Goal: Check status: Check status

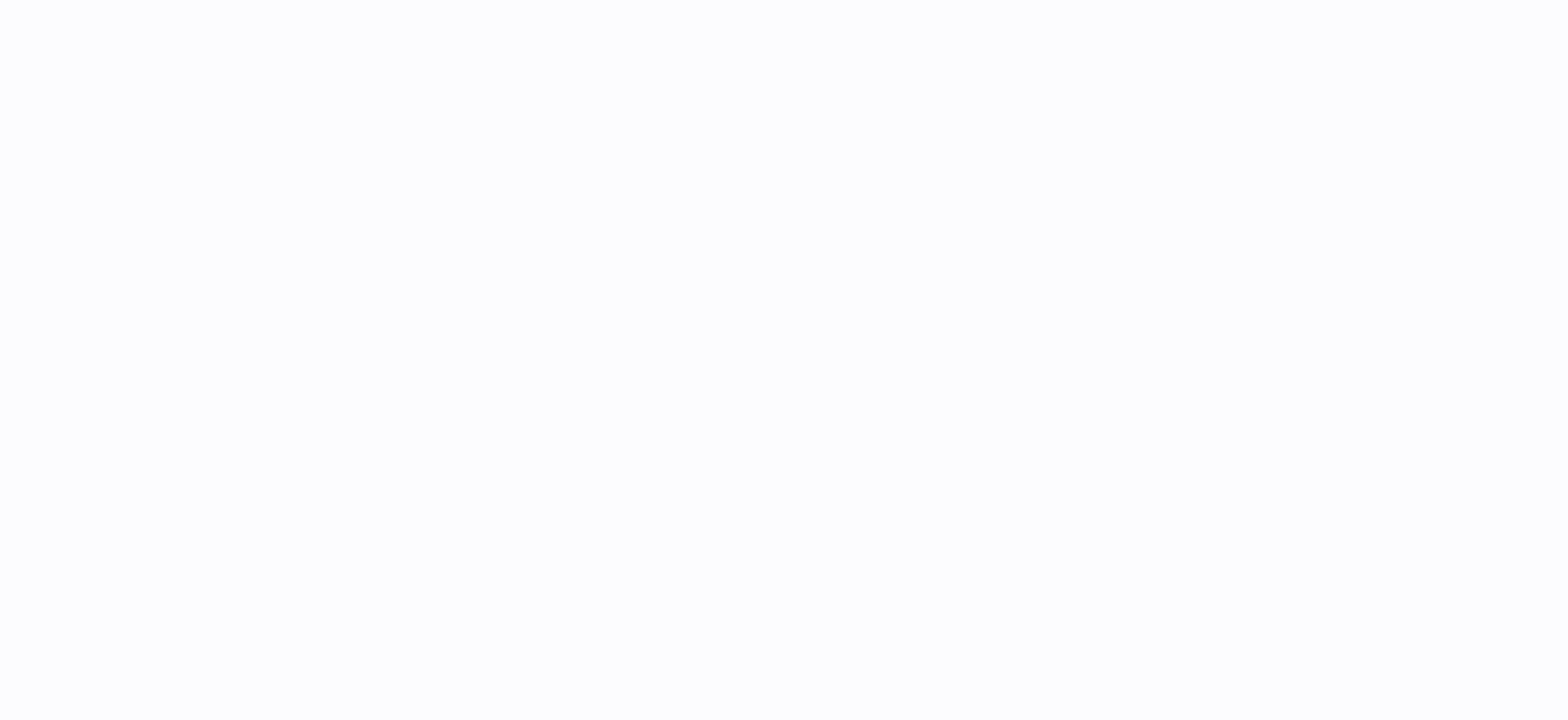
click at [518, 201] on div at bounding box center [907, 360] width 1321 height 720
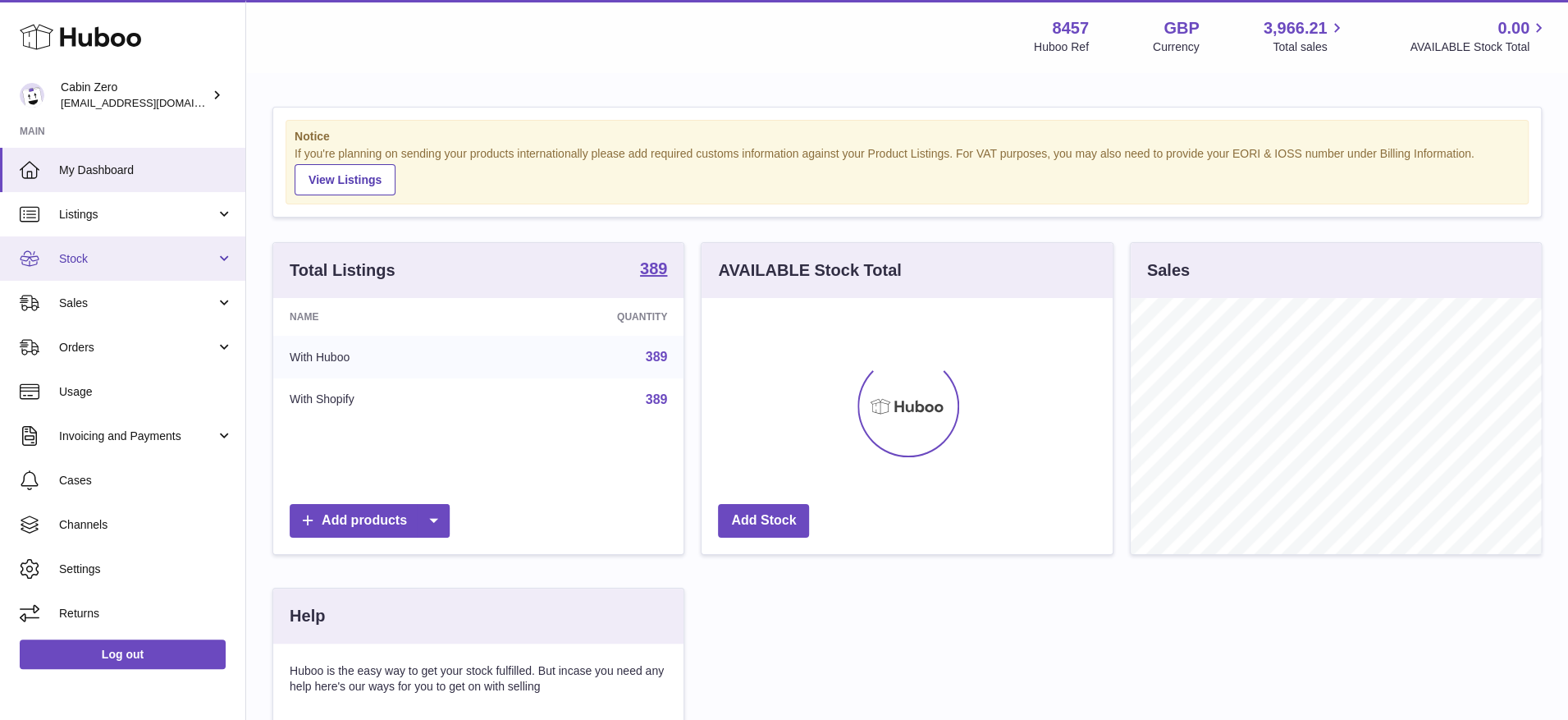
scroll to position [256, 411]
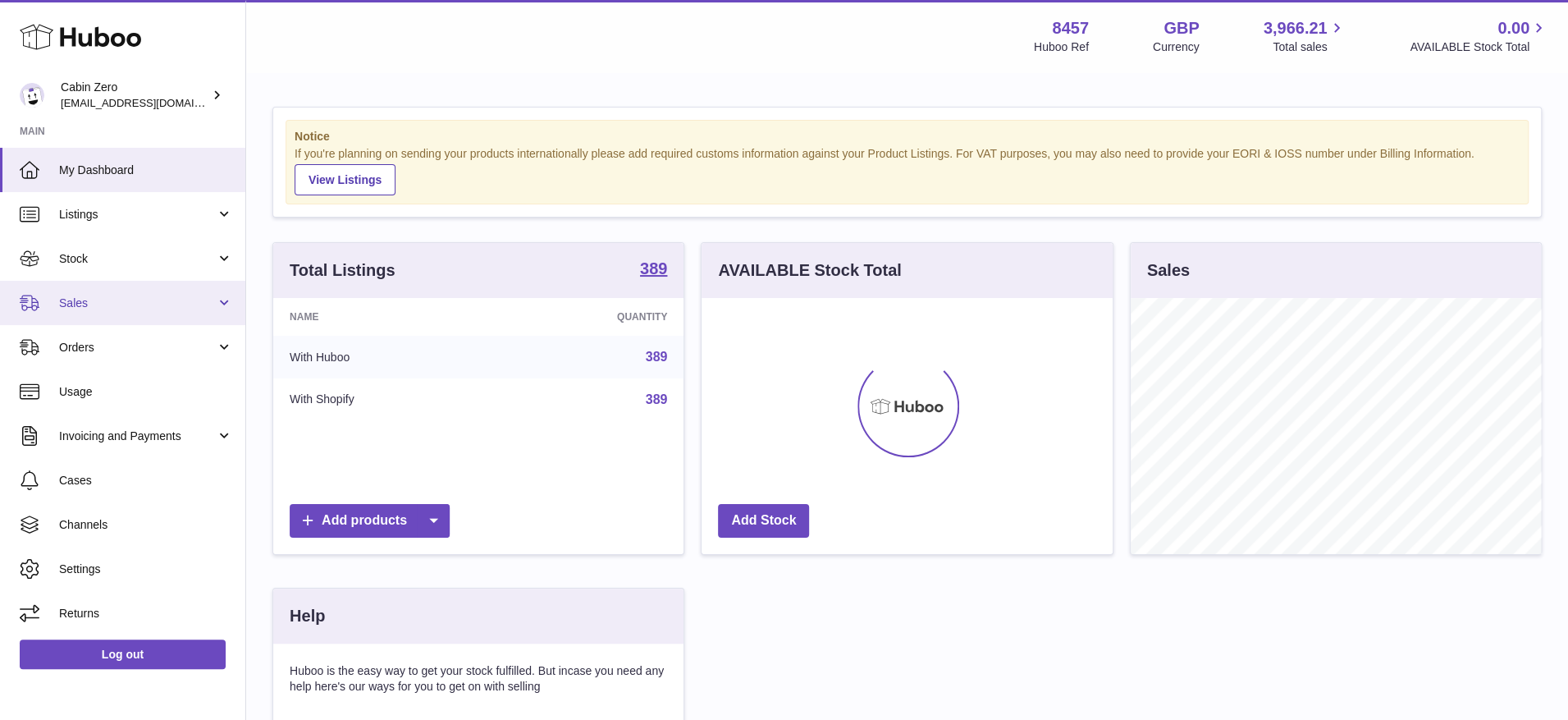
click at [222, 293] on link "Sales" at bounding box center [123, 303] width 246 height 44
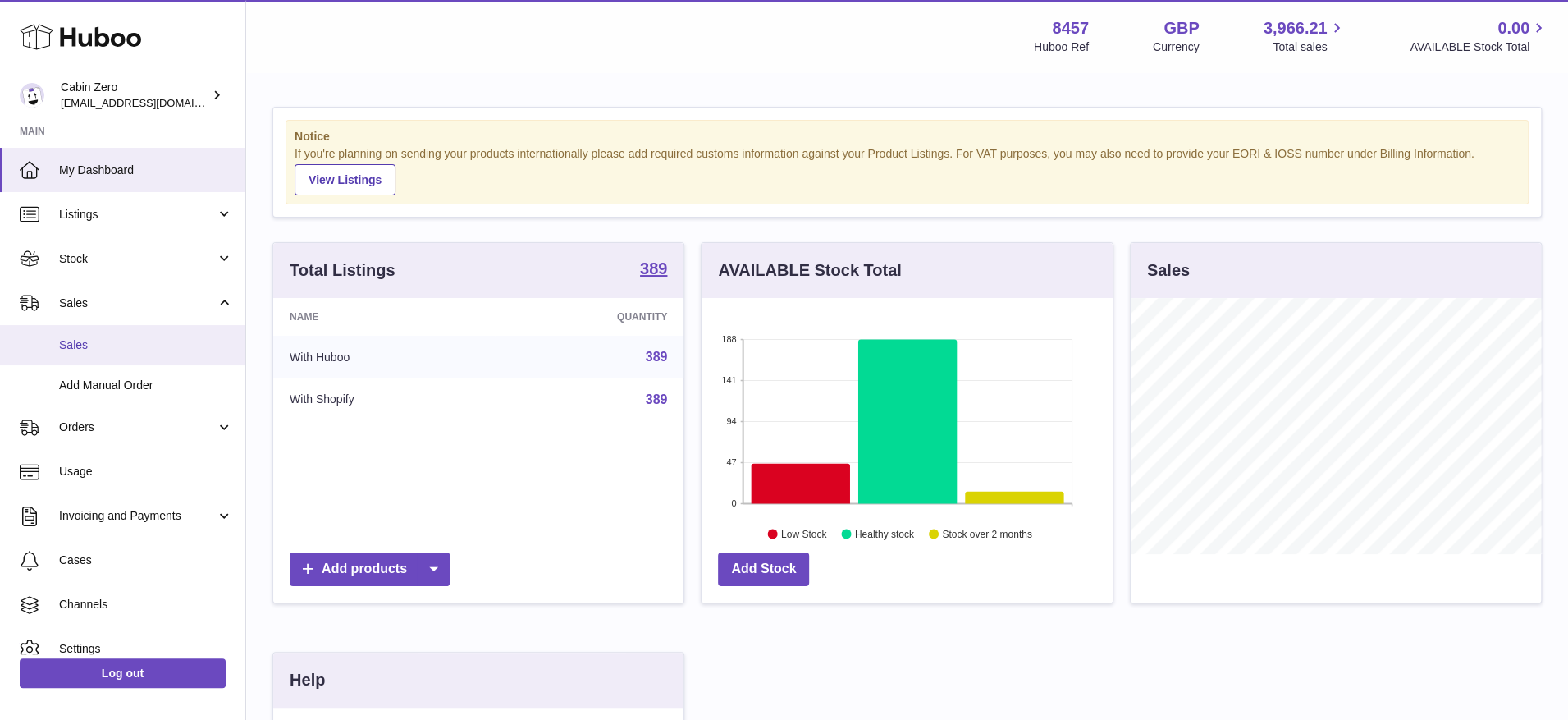
click at [131, 342] on span "Sales" at bounding box center [146, 346] width 174 height 16
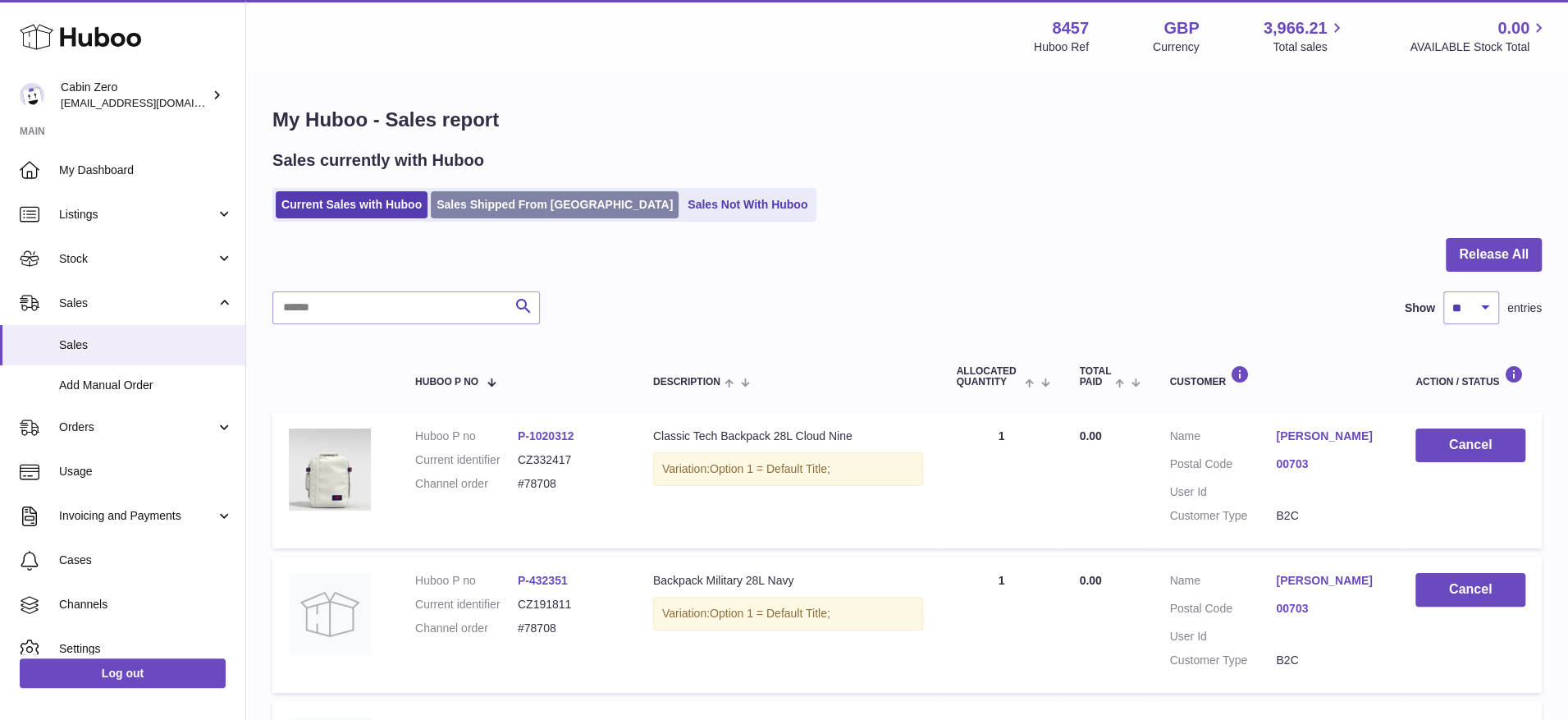
click at [518, 207] on link "Sales Shipped From [GEOGRAPHIC_DATA]" at bounding box center [554, 205] width 248 height 27
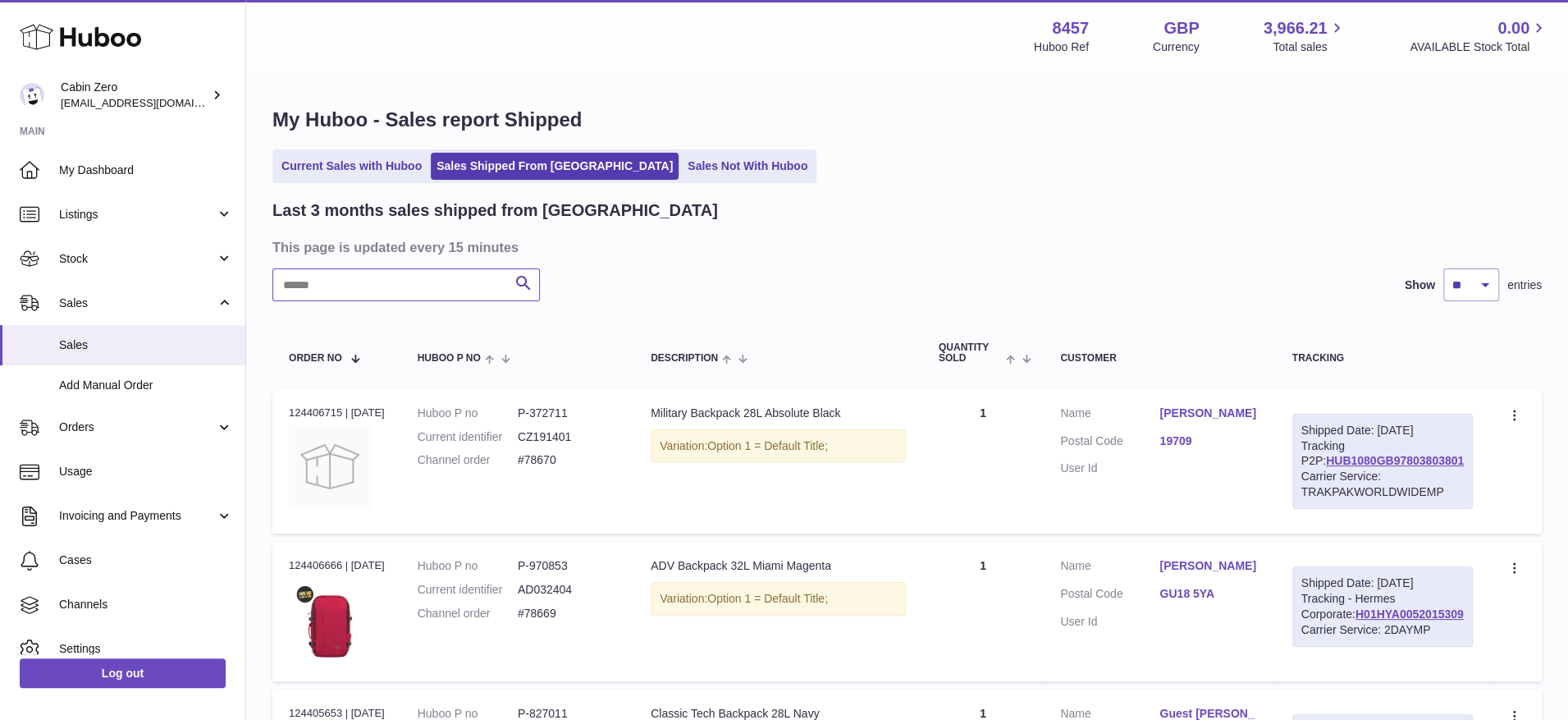
click at [424, 290] on input "text" at bounding box center [406, 285] width 267 height 33
paste input "******"
type input "******"
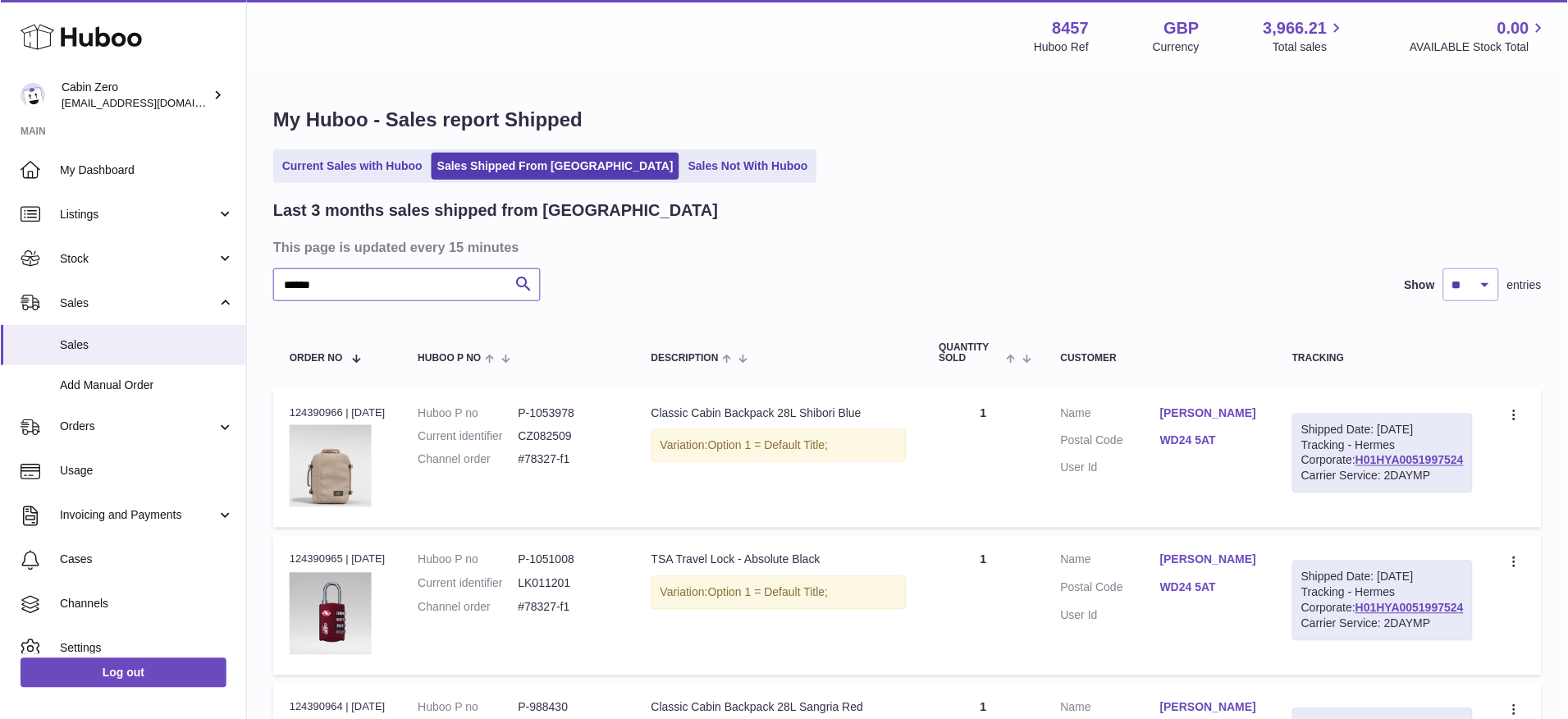
scroll to position [207, 0]
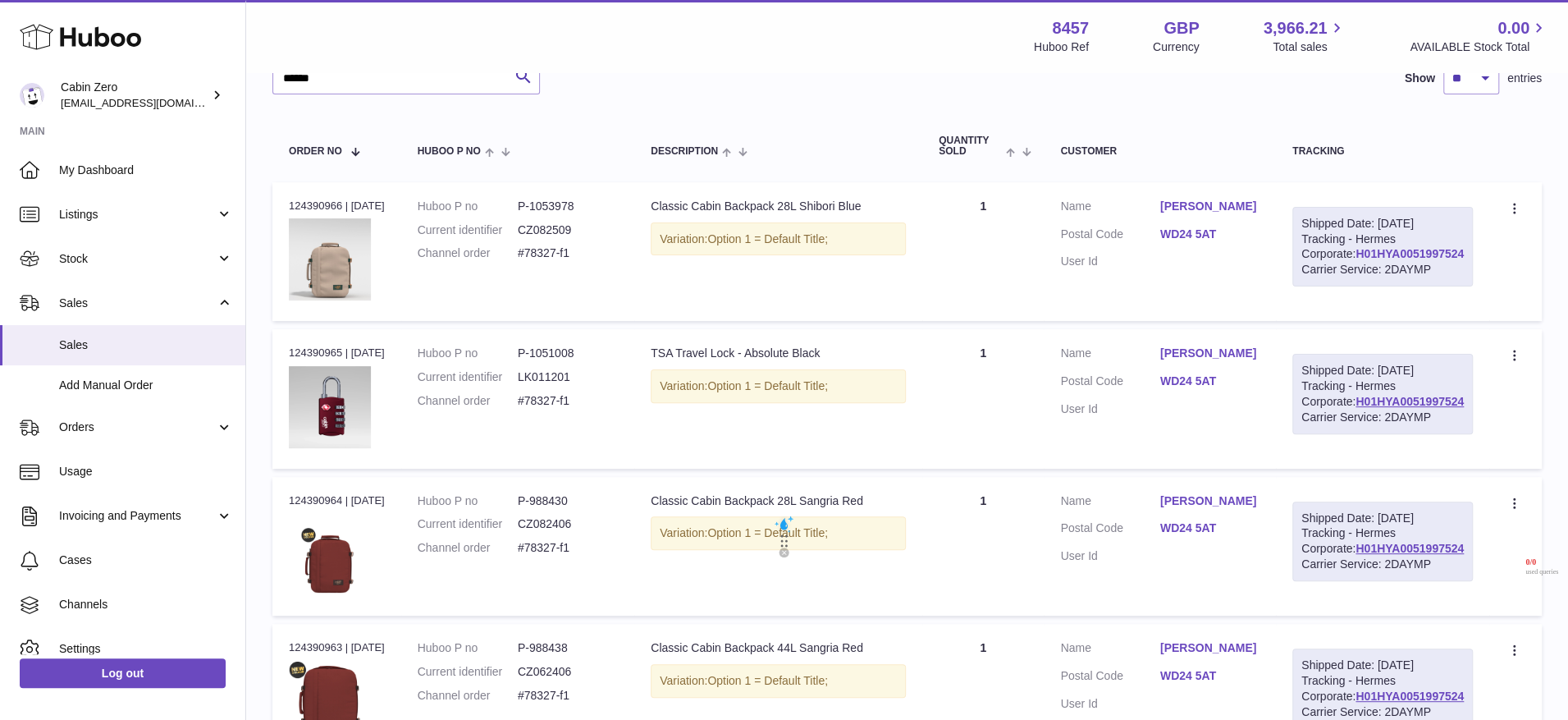
click at [1362, 261] on link "H01HYA0051997524" at bounding box center [1409, 253] width 108 height 13
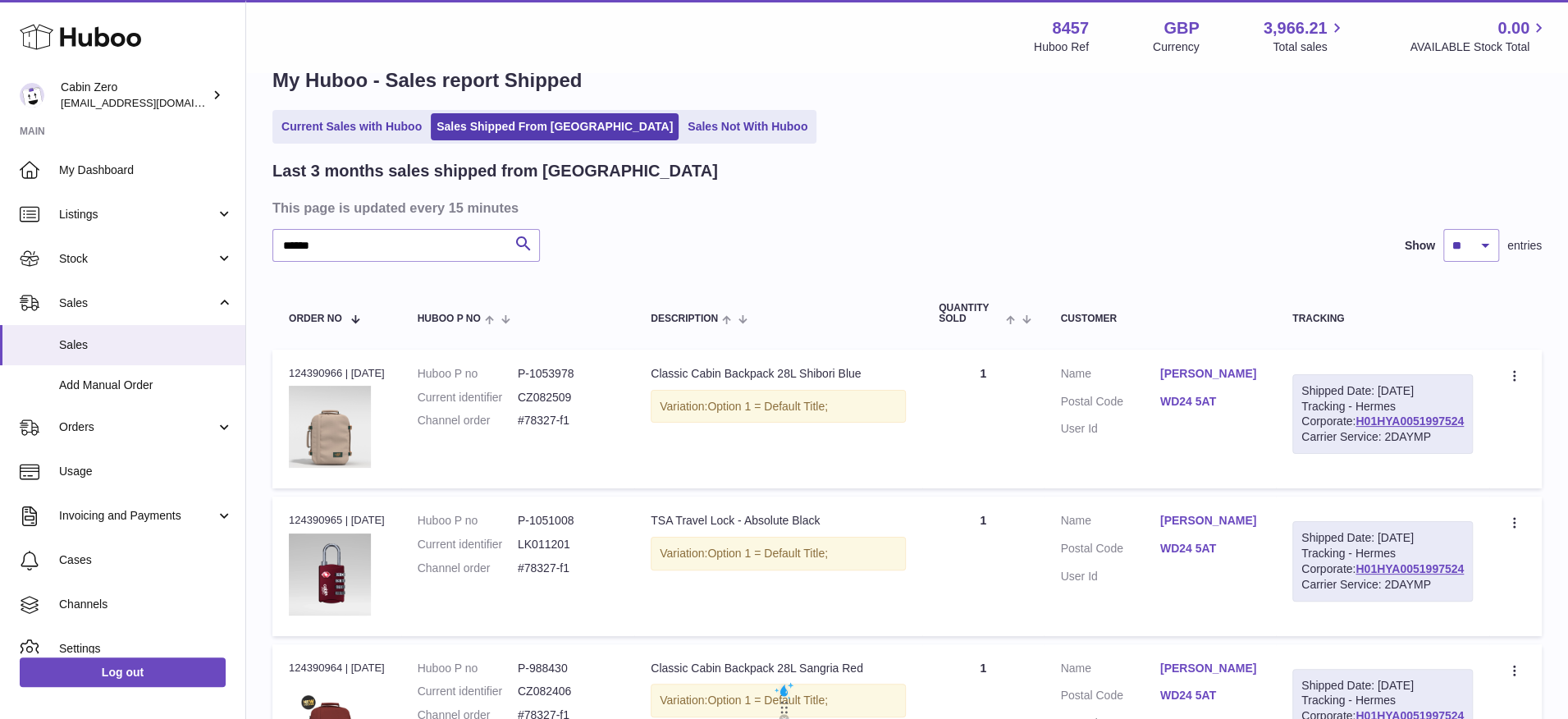
scroll to position [26, 0]
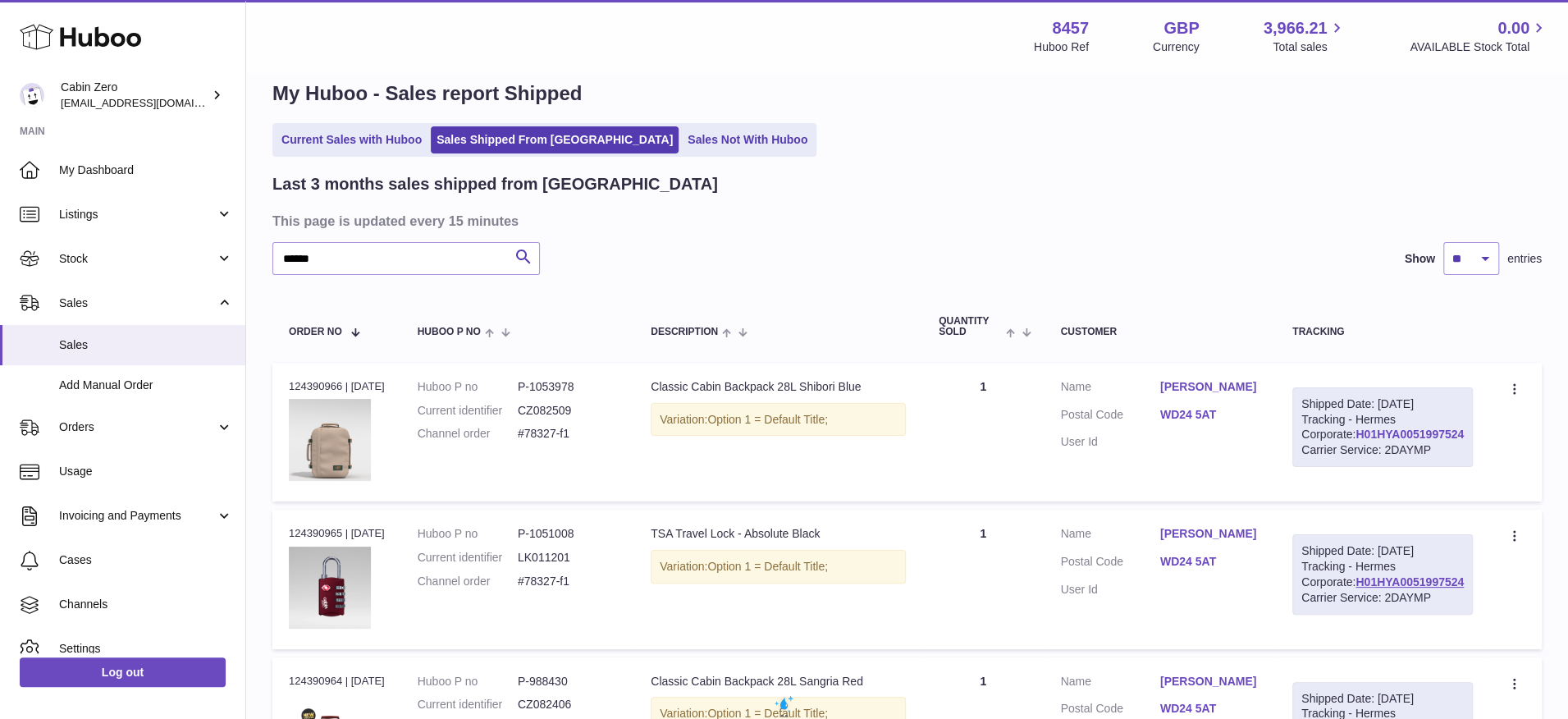
click at [1392, 440] on link "H01HYA0051997524" at bounding box center [1409, 433] width 108 height 13
